Goal: Task Accomplishment & Management: Manage account settings

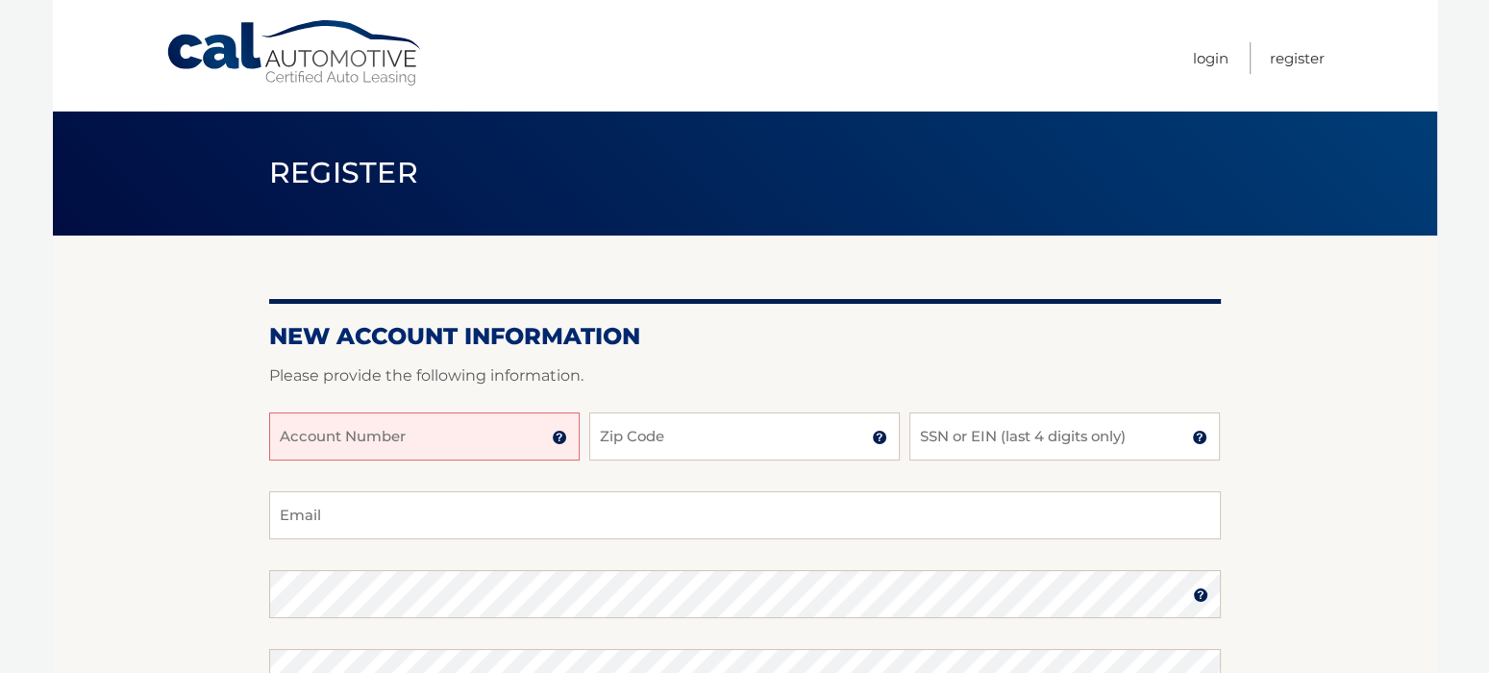
click at [419, 437] on input "Account Number" at bounding box center [424, 436] width 310 height 48
type input "44455546776"
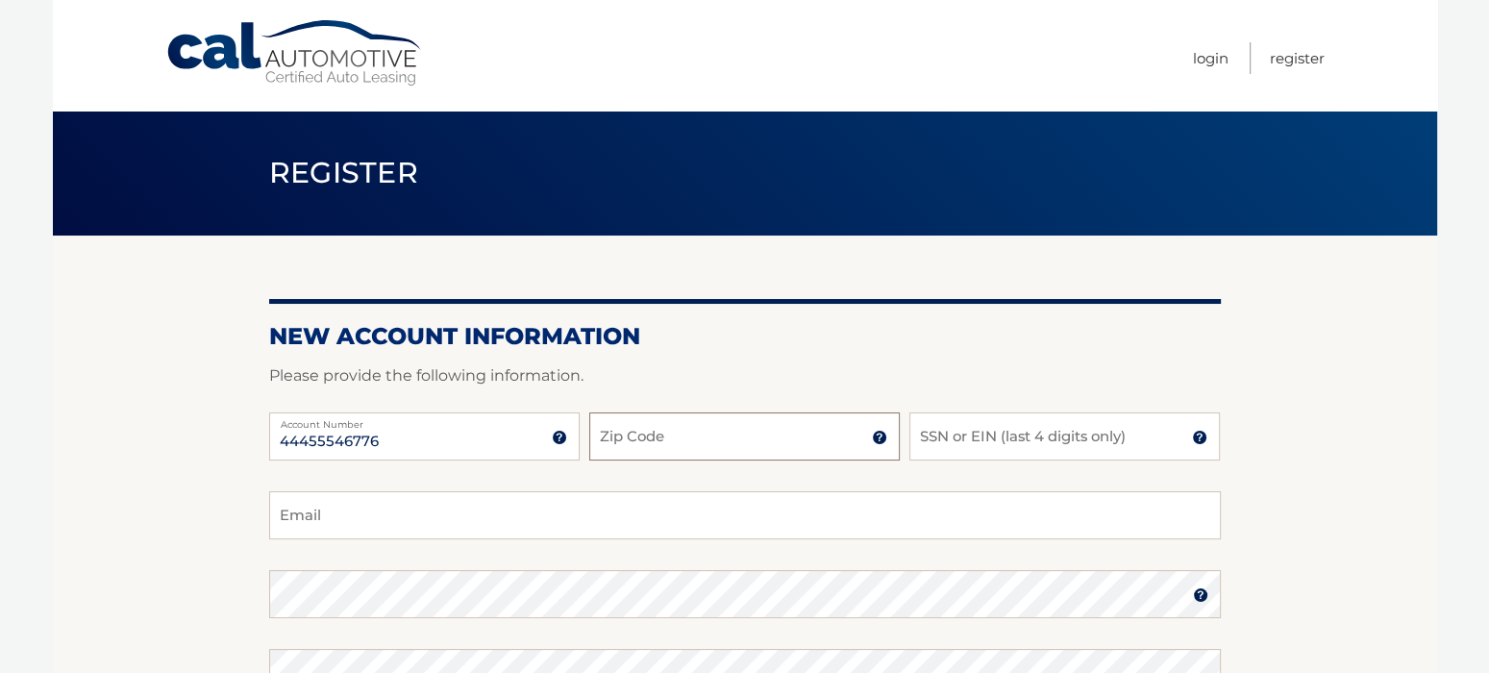
click at [809, 446] on input "Zip Code" at bounding box center [744, 436] width 310 height 48
type input "11803"
click at [980, 446] on input "SSN or EIN (last 4 digits only)" at bounding box center [1064, 436] width 310 height 48
type input "0532"
click at [612, 508] on input "Email" at bounding box center [745, 515] width 952 height 48
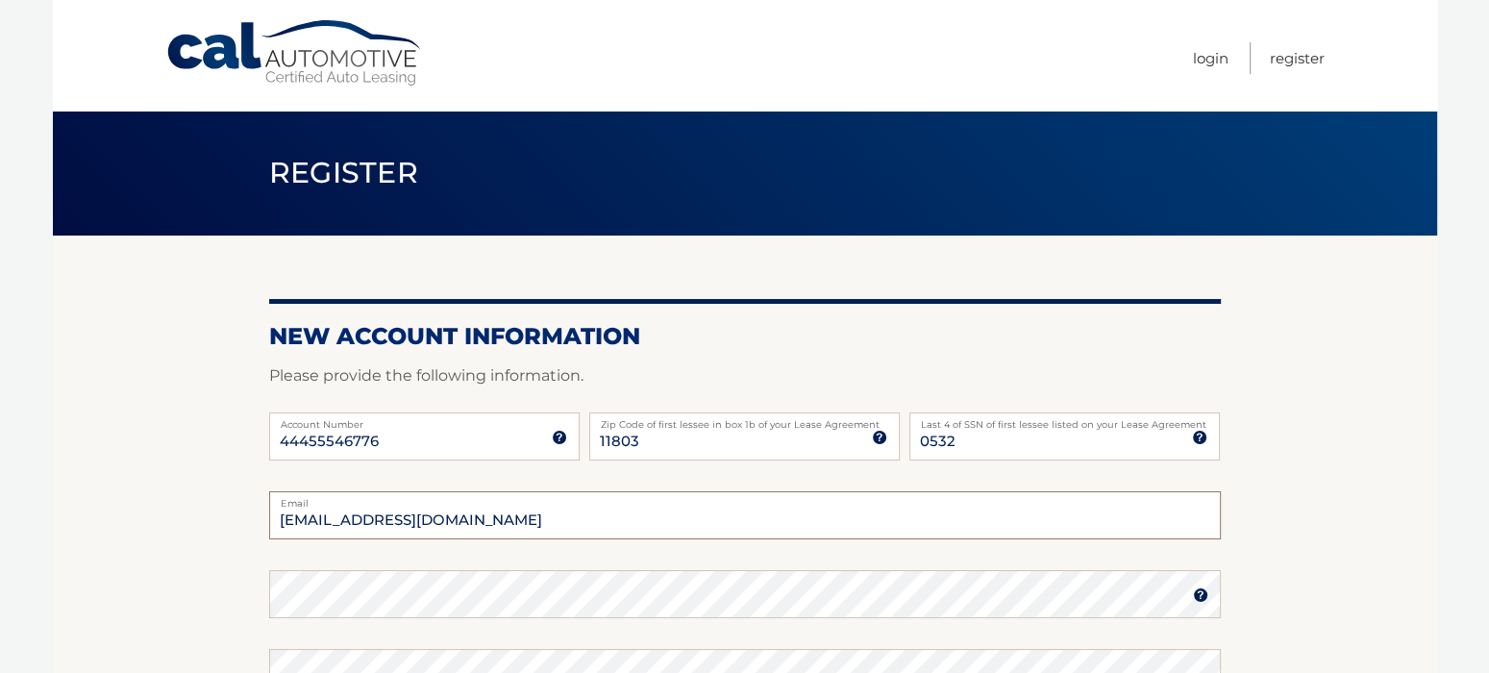
type input "KJTAX@AOL.COM"
click at [1196, 596] on img at bounding box center [1200, 594] width 15 height 15
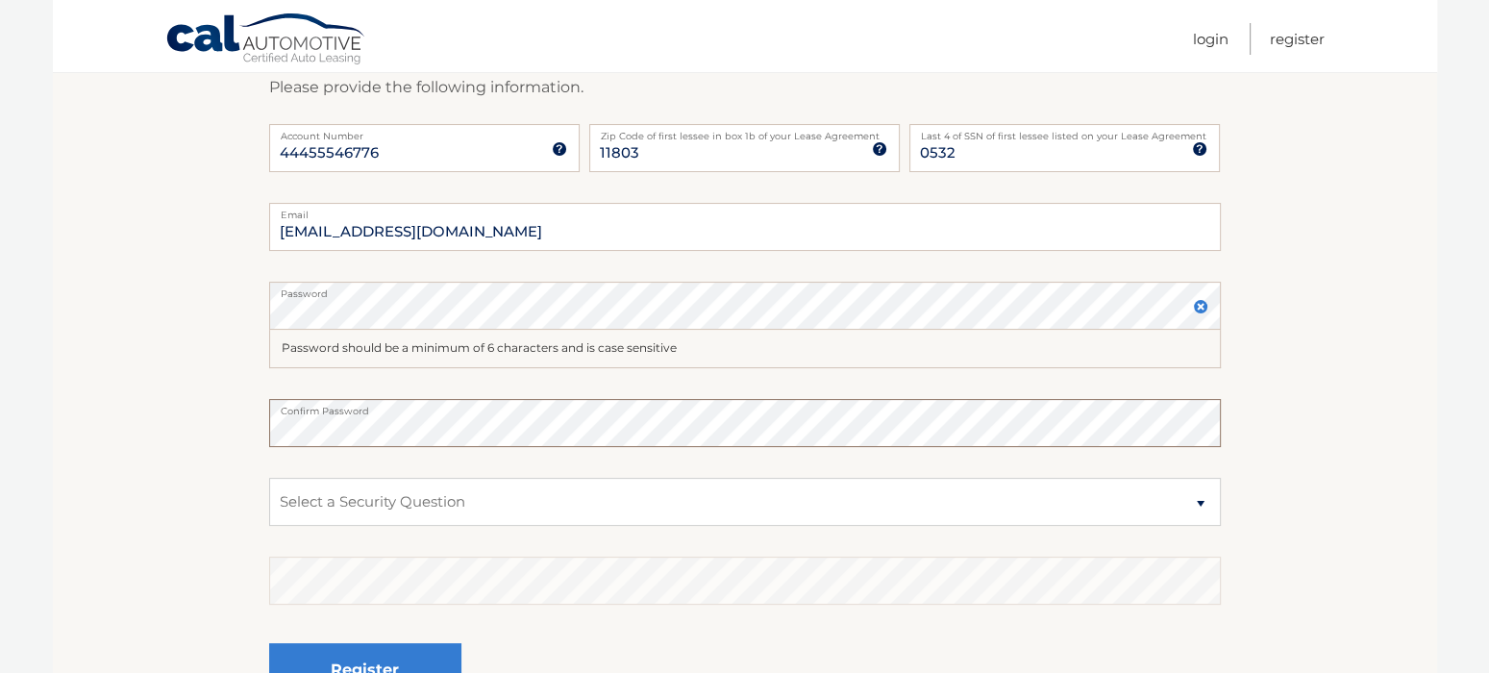
scroll to position [384, 0]
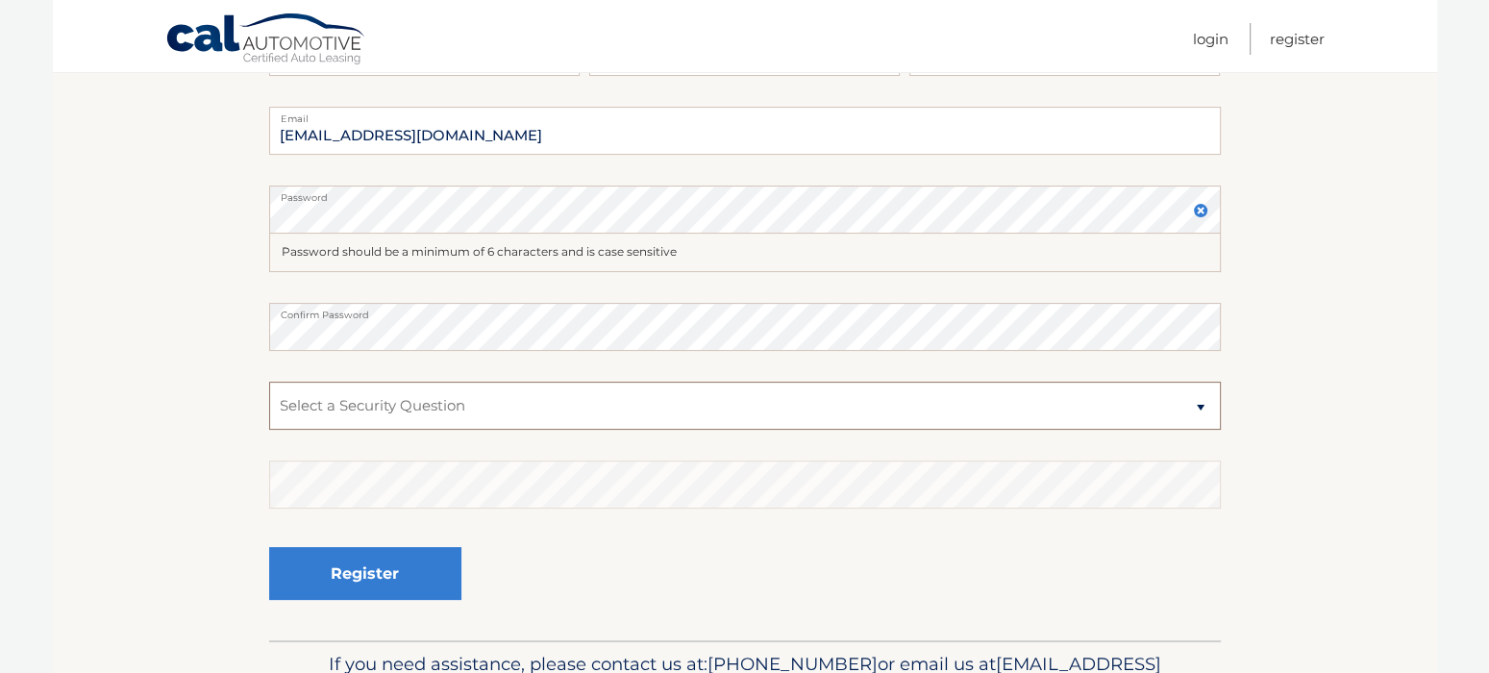
click at [1202, 404] on select "Select a Security Question What was the name of your elementary school? What is…" at bounding box center [745, 406] width 952 height 48
select select "2"
click at [269, 382] on select "Select a Security Question What was the name of your elementary school? What is…" at bounding box center [745, 406] width 952 height 48
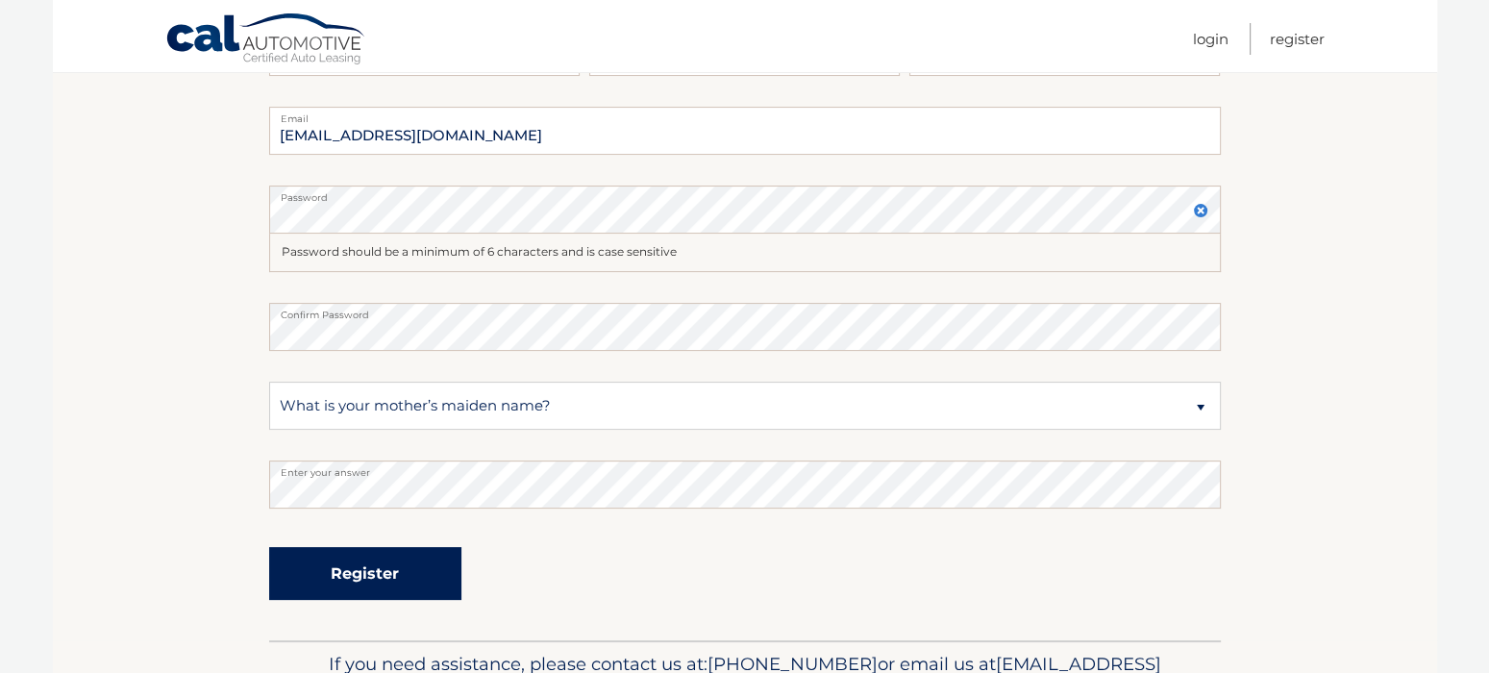
click at [334, 563] on button "Register" at bounding box center [365, 573] width 192 height 53
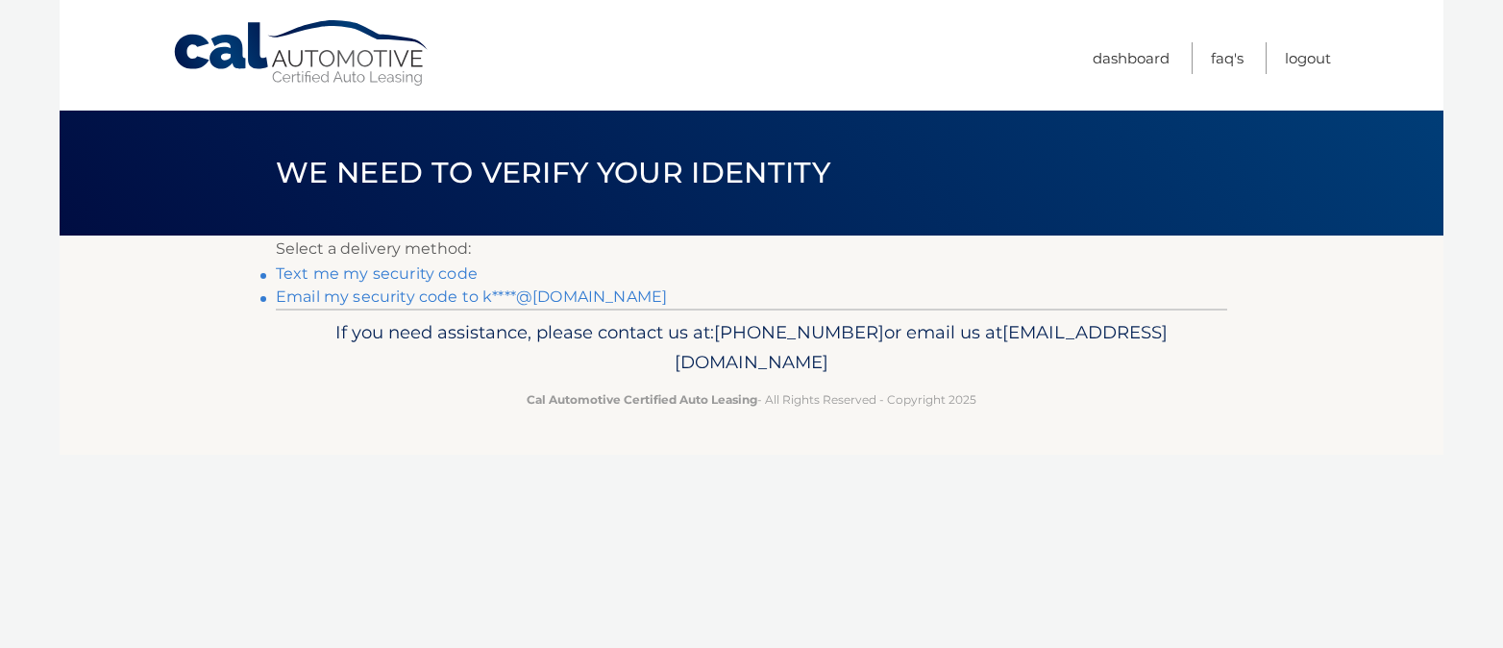
click at [402, 273] on link "Text me my security code" at bounding box center [377, 273] width 202 height 18
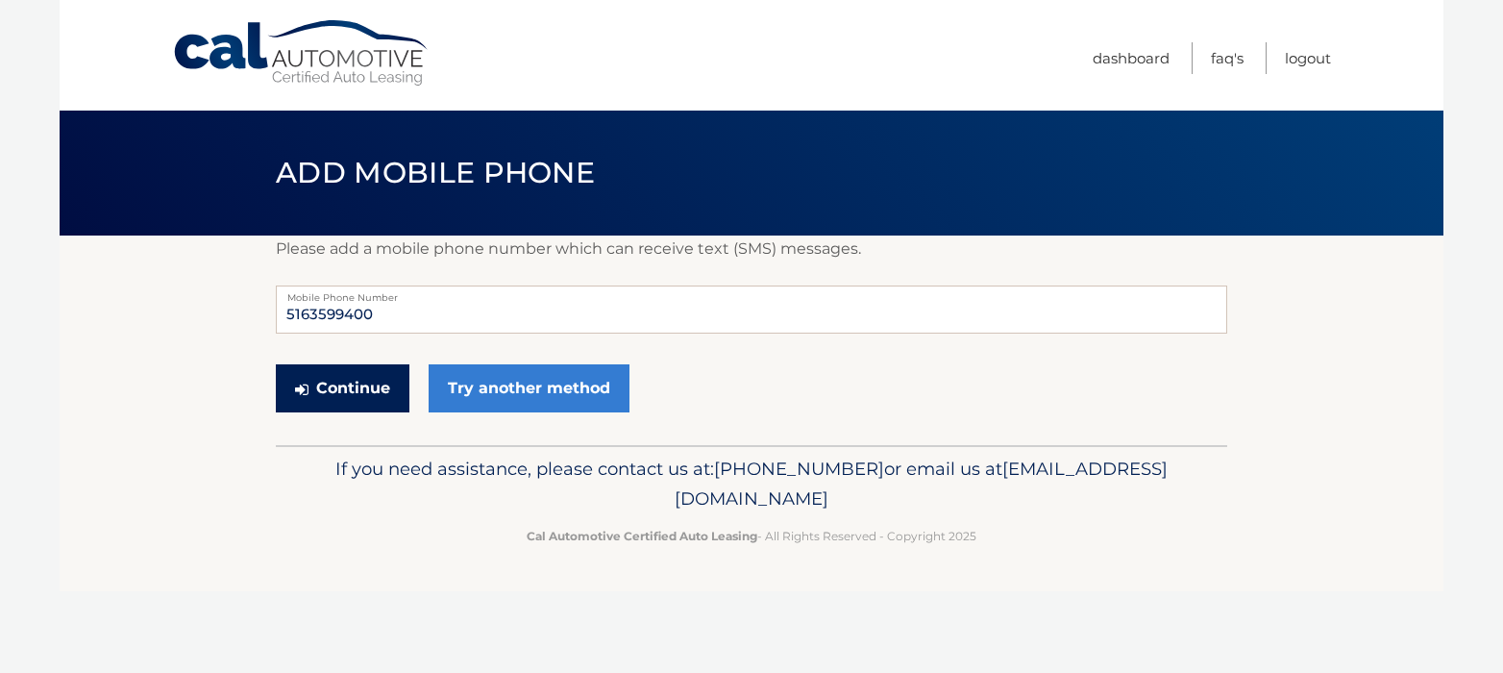
click at [342, 383] on button "Continue" at bounding box center [343, 388] width 134 height 48
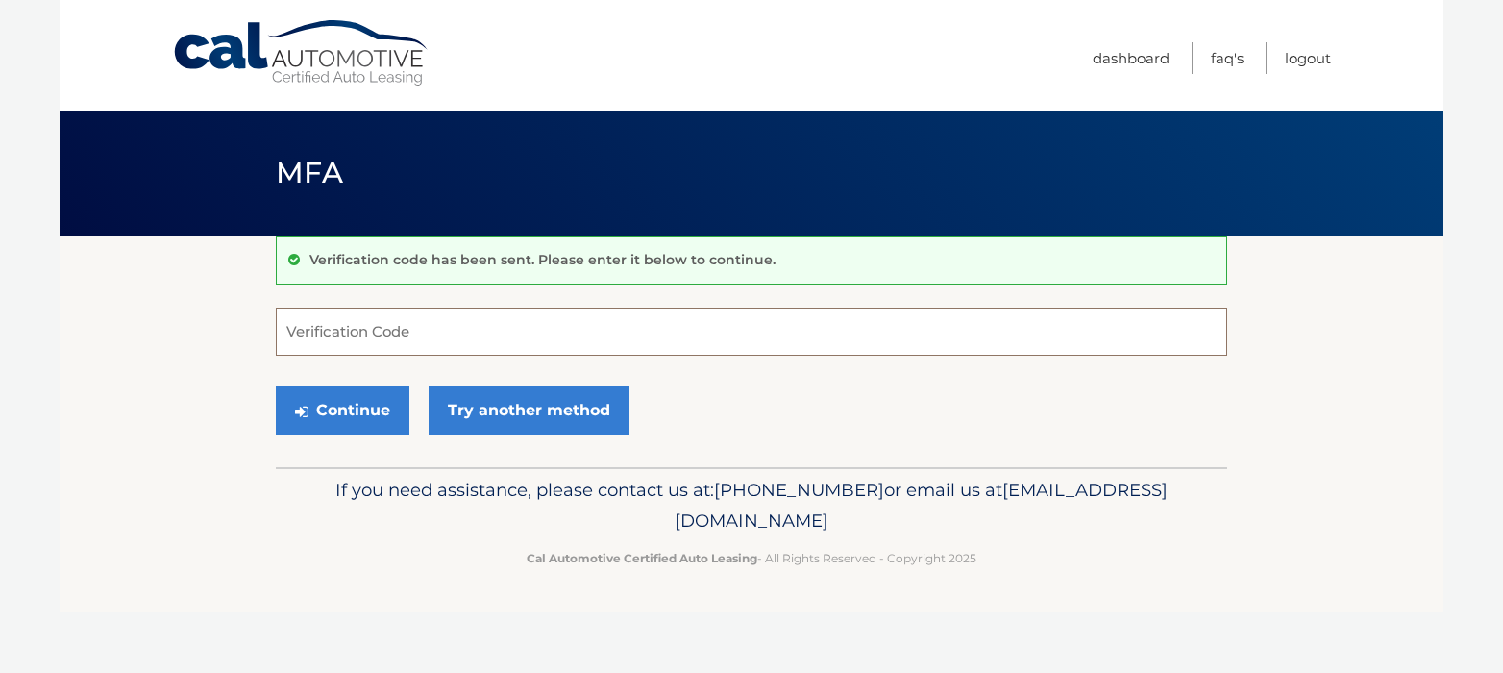
click at [415, 331] on input "Verification Code" at bounding box center [752, 332] width 952 height 48
type input "824280"
click at [384, 410] on button "Continue" at bounding box center [343, 410] width 134 height 48
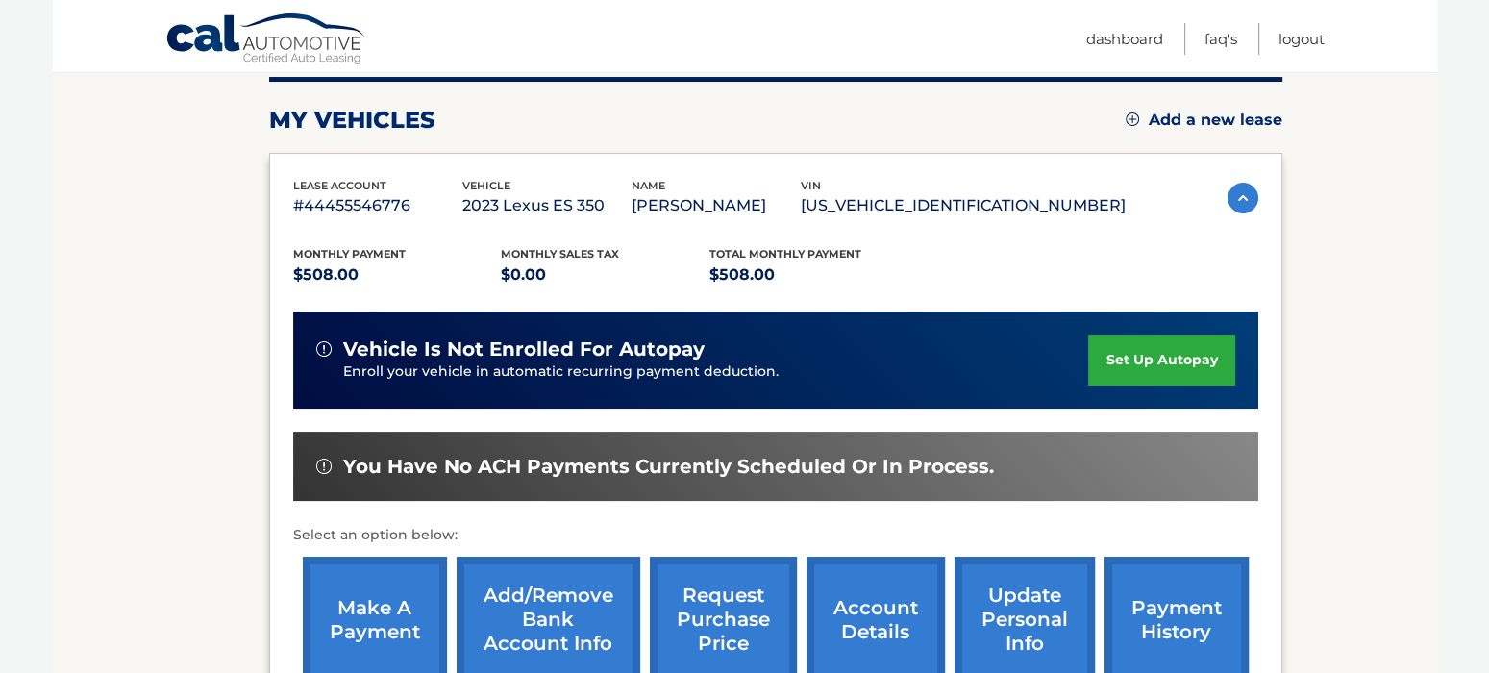
scroll to position [288, 0]
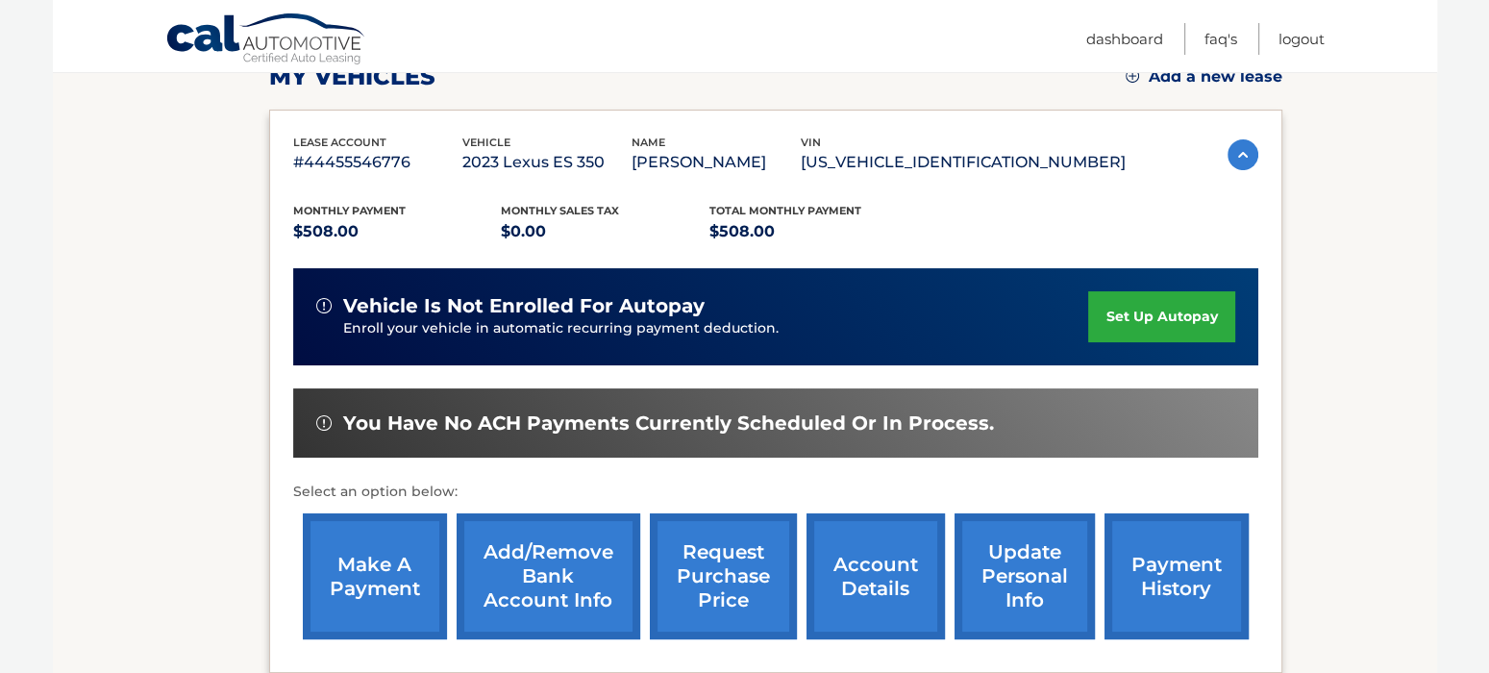
click at [1197, 567] on link "payment history" at bounding box center [1176, 576] width 144 height 126
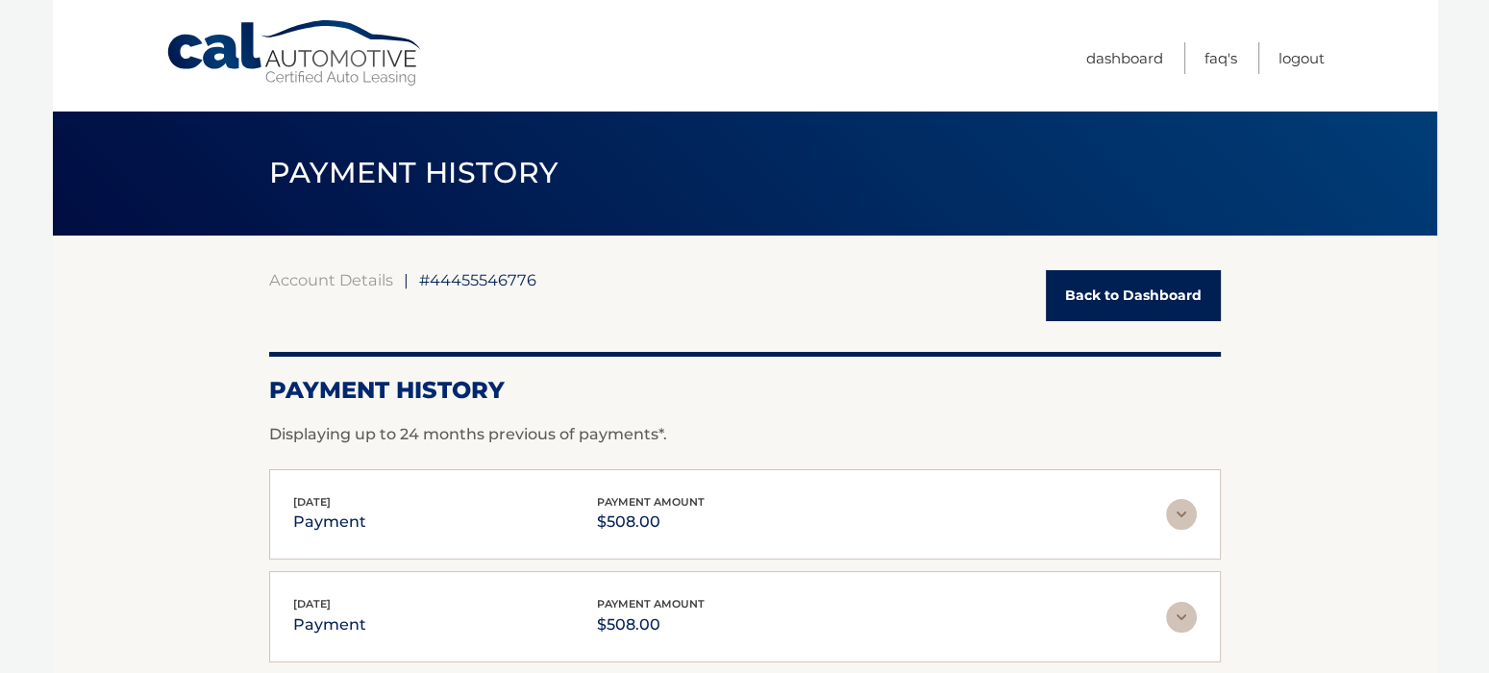
click at [1147, 292] on link "Back to Dashboard" at bounding box center [1133, 295] width 175 height 51
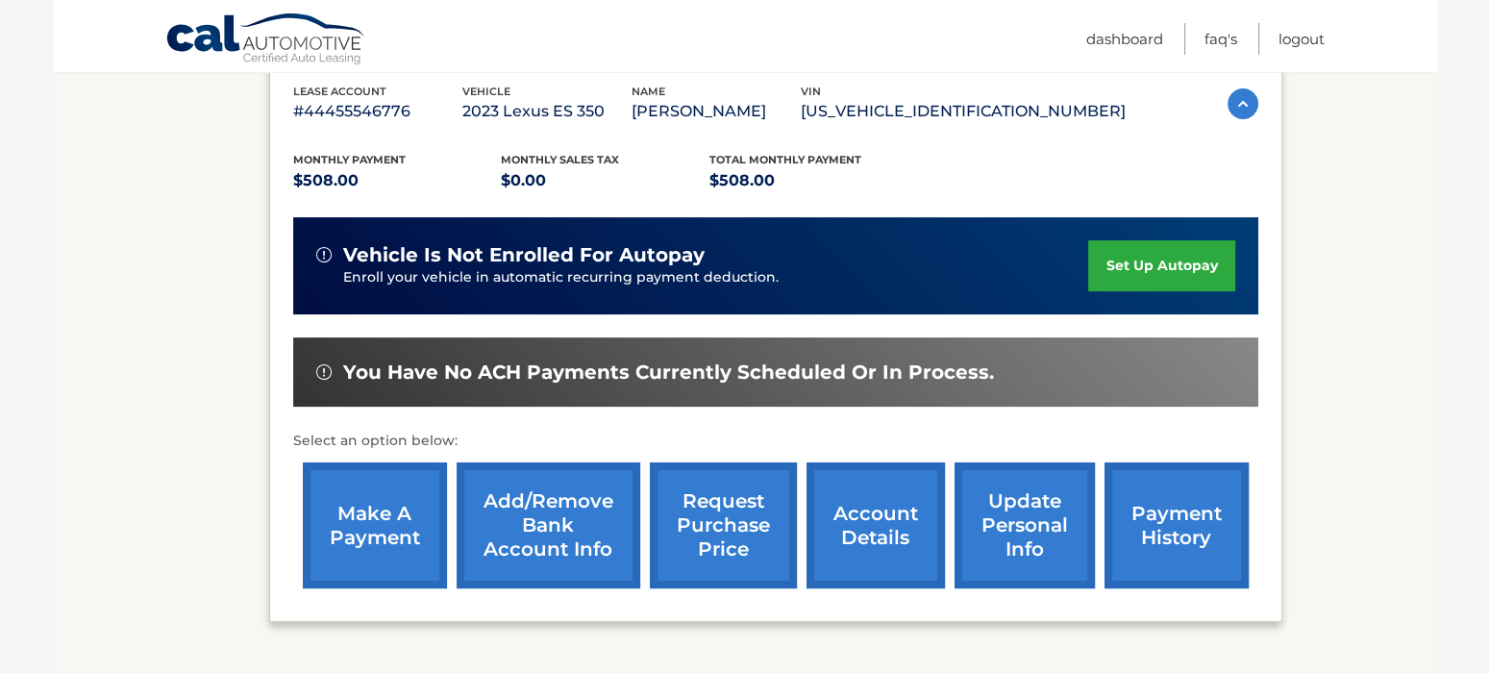
scroll to position [384, 0]
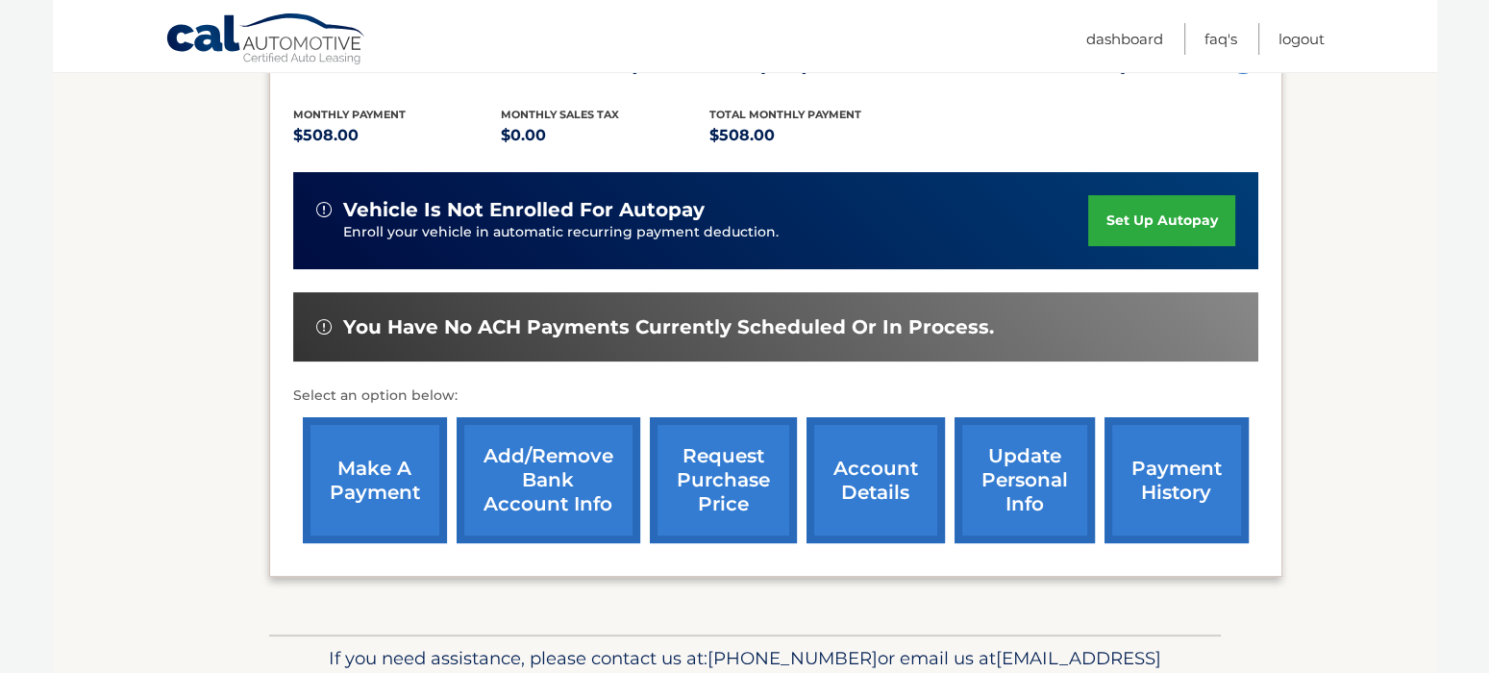
click at [1052, 477] on link "update personal info" at bounding box center [1024, 480] width 140 height 126
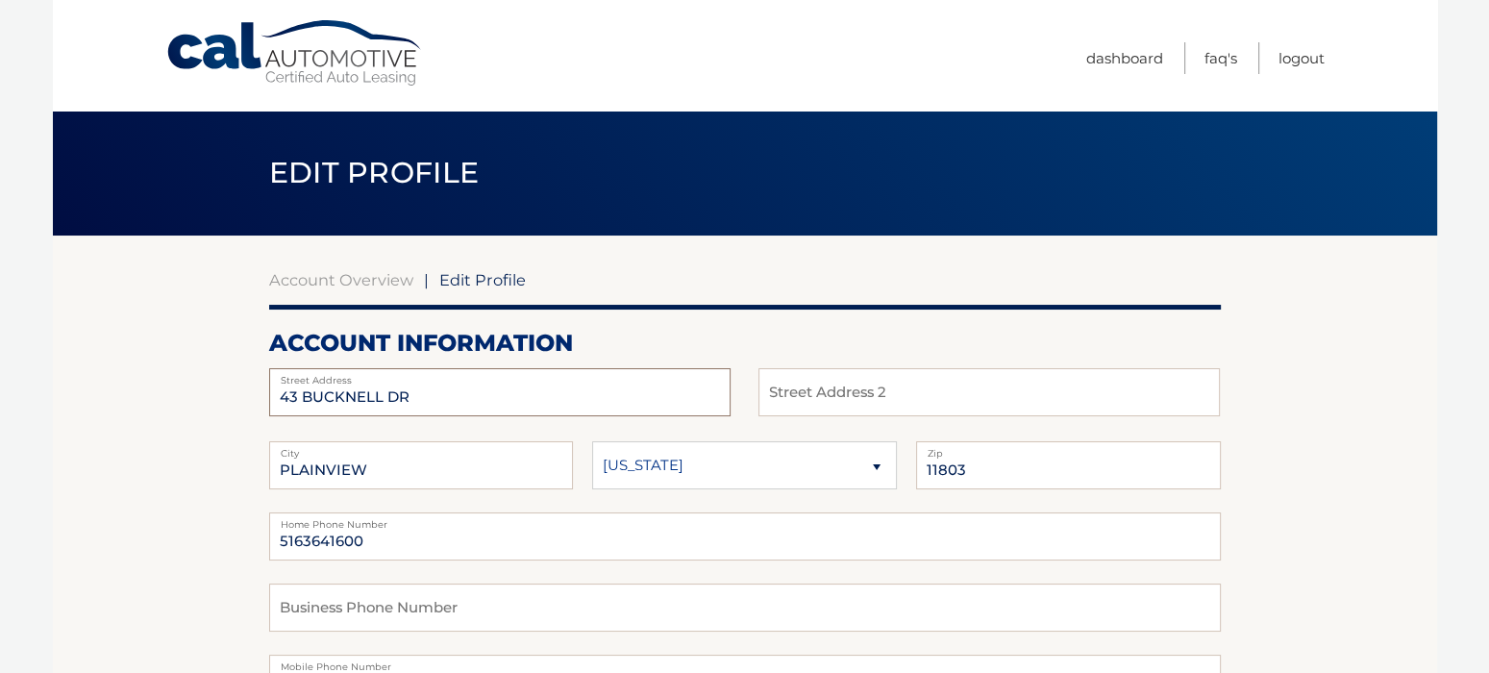
drag, startPoint x: 448, startPoint y: 392, endPoint x: 215, endPoint y: 378, distance: 233.0
type input "[STREET_ADDRESS][PERSON_NAME]"
drag, startPoint x: 392, startPoint y: 467, endPoint x: 186, endPoint y: 458, distance: 206.8
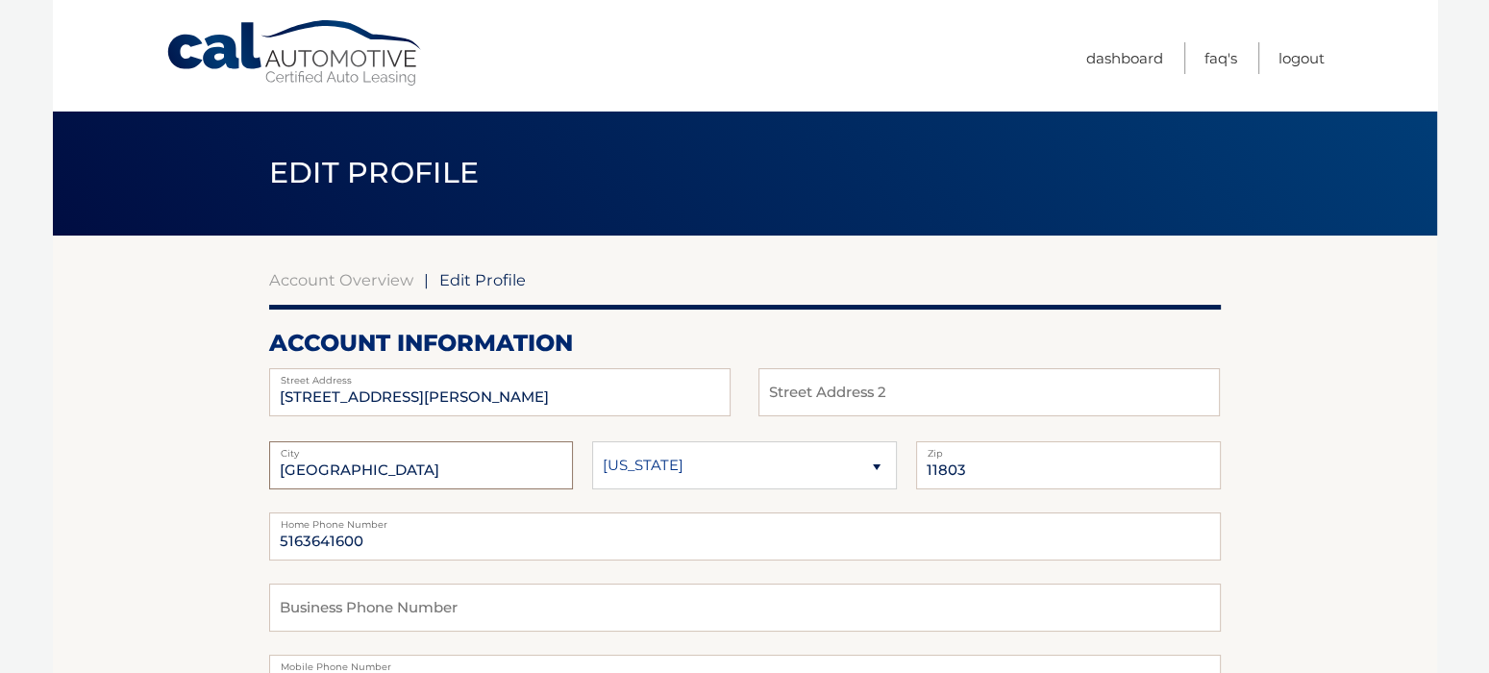
type input "[GEOGRAPHIC_DATA]"
drag, startPoint x: 995, startPoint y: 473, endPoint x: 862, endPoint y: 474, distance: 132.6
click at [865, 474] on fieldset "[GEOGRAPHIC_DATA] [US_STATE] [US_STATE] [US_STATE] State 11803 Zip" at bounding box center [745, 476] width 952 height 71
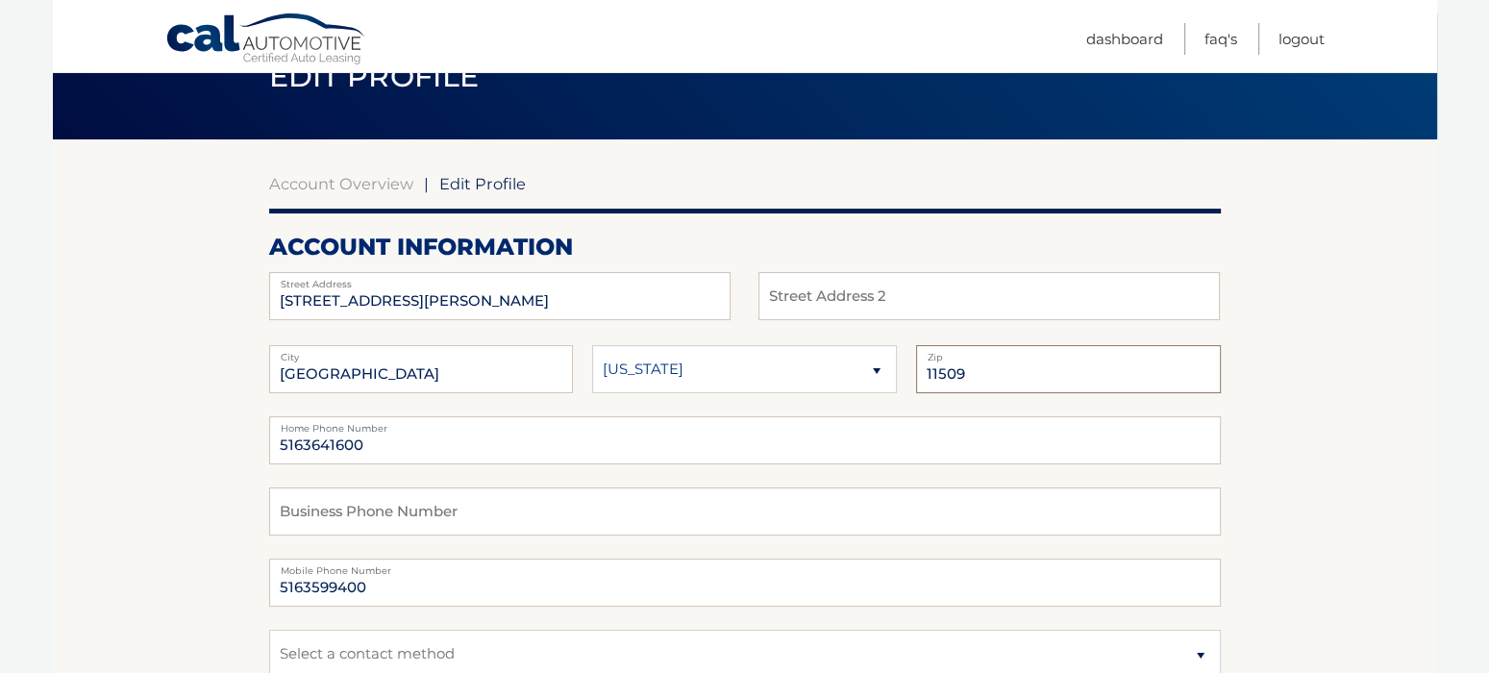
type input "11509"
drag, startPoint x: 385, startPoint y: 450, endPoint x: 210, endPoint y: 434, distance: 176.6
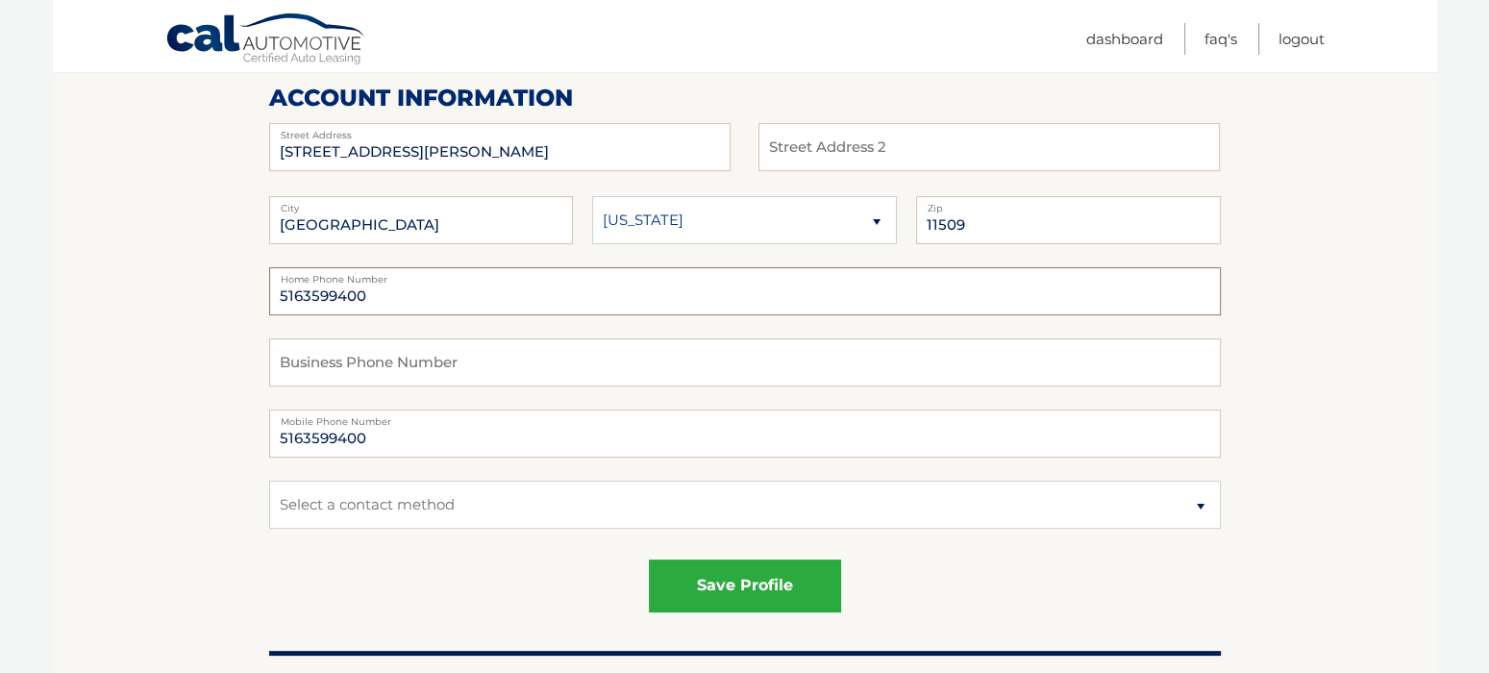
scroll to position [288, 0]
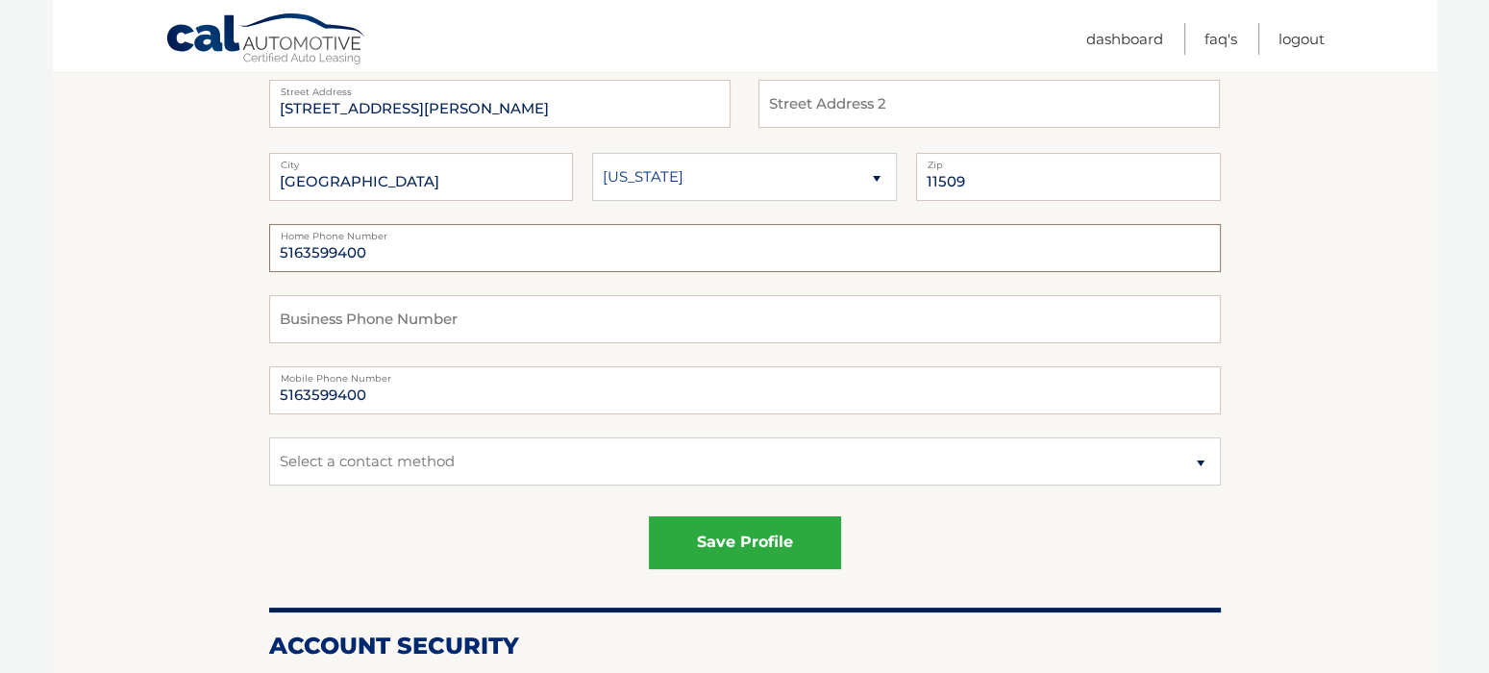
type input "5163599400"
click at [1201, 458] on select "Select a contact method Mobile Home" at bounding box center [745, 461] width 952 height 48
select select "1"
click at [269, 437] on select "Select a contact method Mobile Home" at bounding box center [745, 461] width 952 height 48
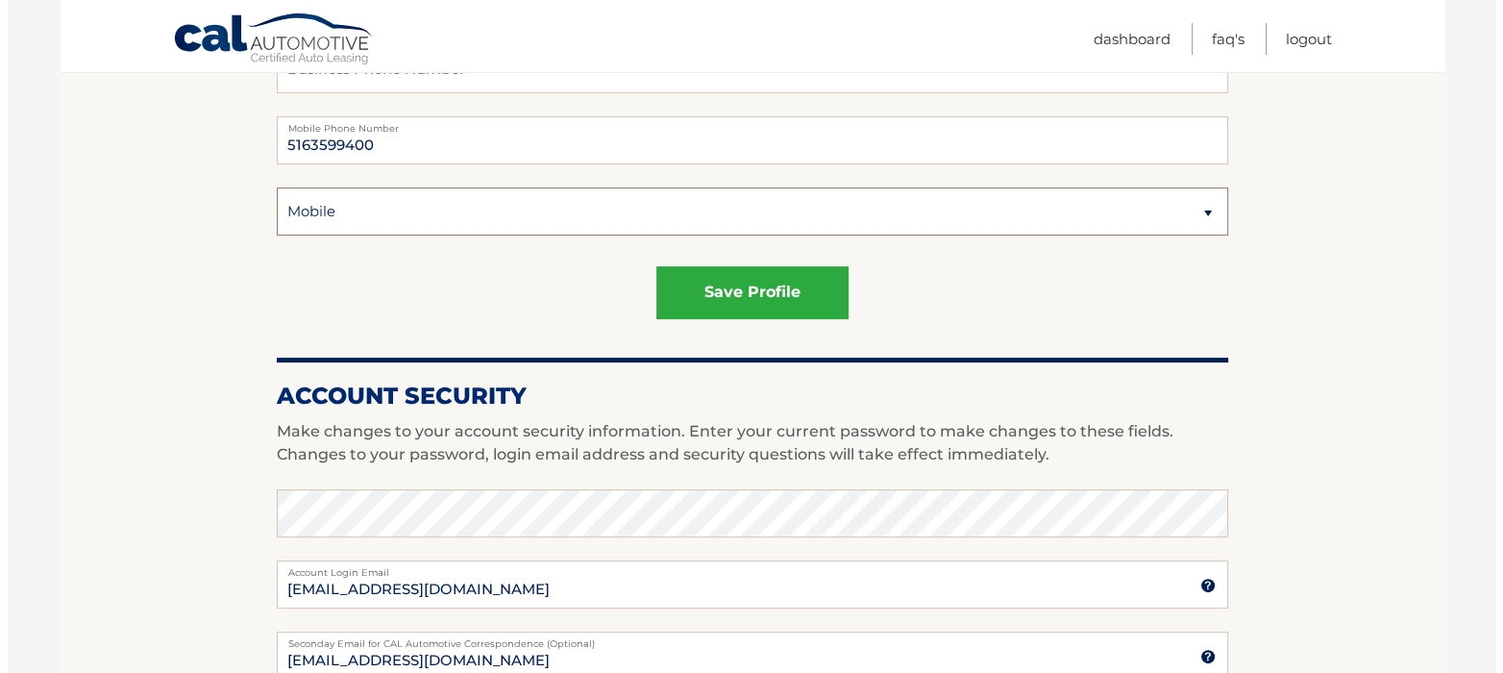
scroll to position [481, 0]
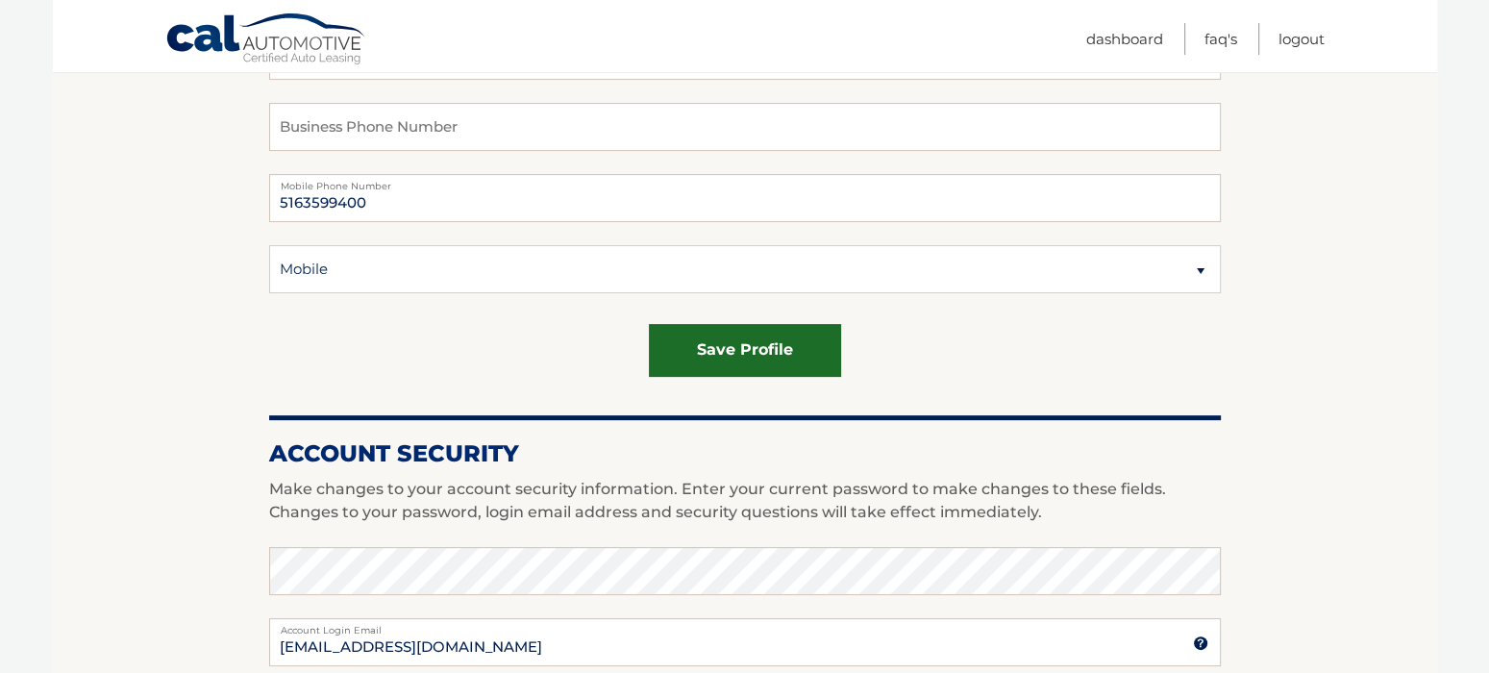
click at [705, 346] on button "save profile" at bounding box center [745, 350] width 192 height 53
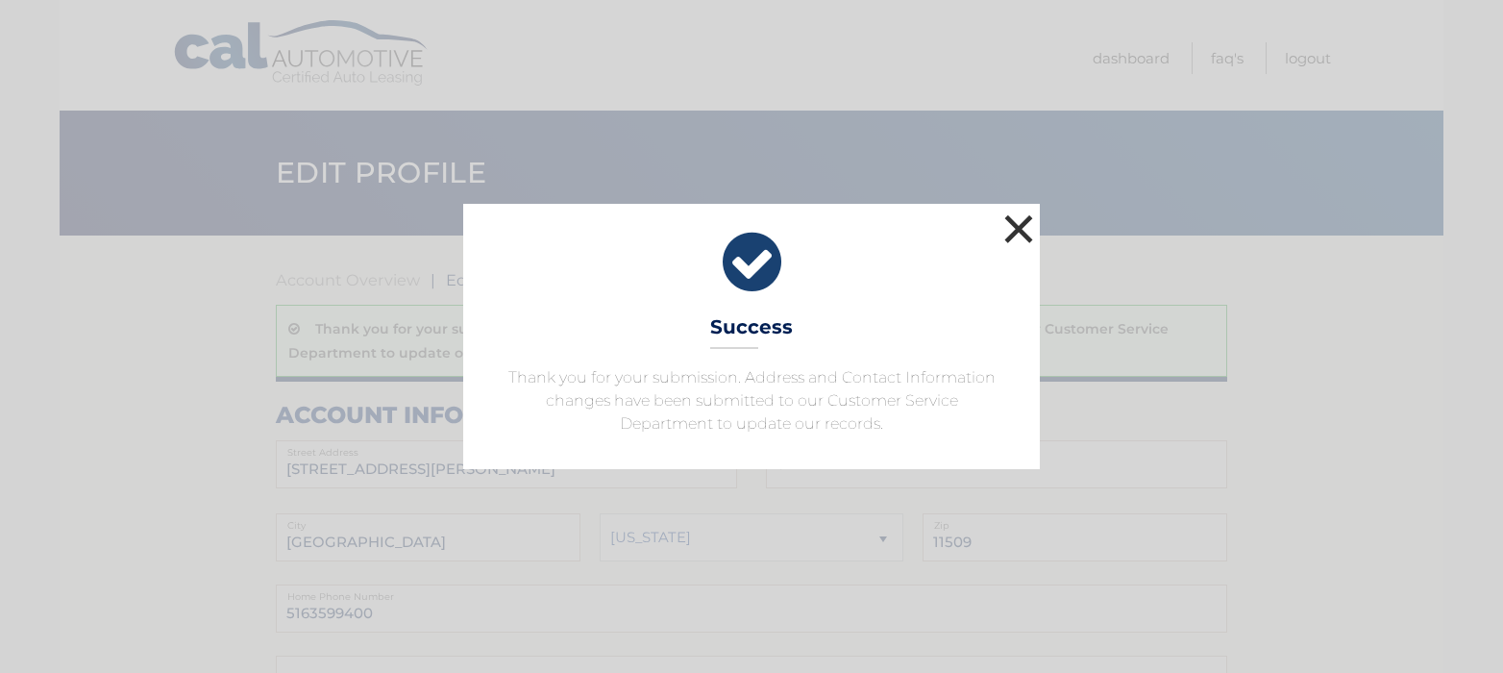
click at [1025, 221] on button "×" at bounding box center [1019, 229] width 38 height 38
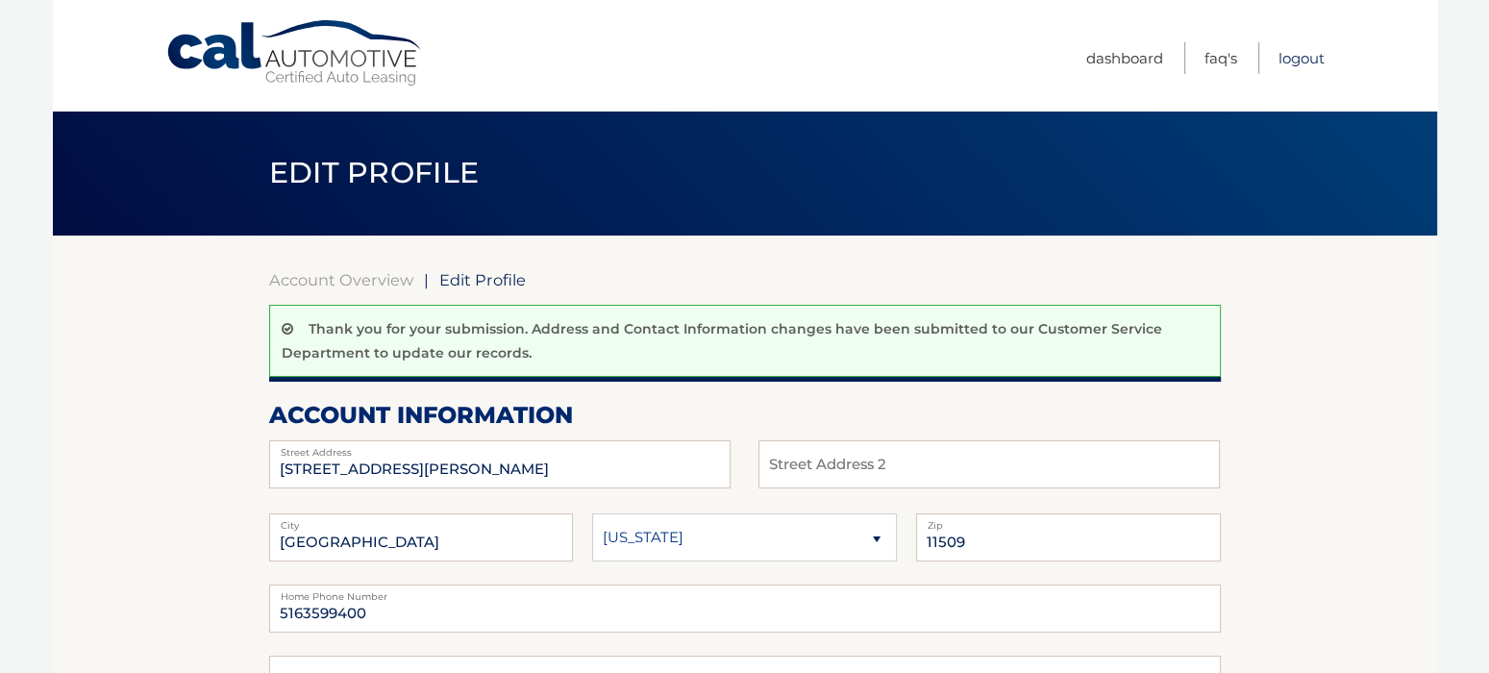
click at [1303, 56] on link "Logout" at bounding box center [1301, 58] width 46 height 32
